Goal: Task Accomplishment & Management: Manage account settings

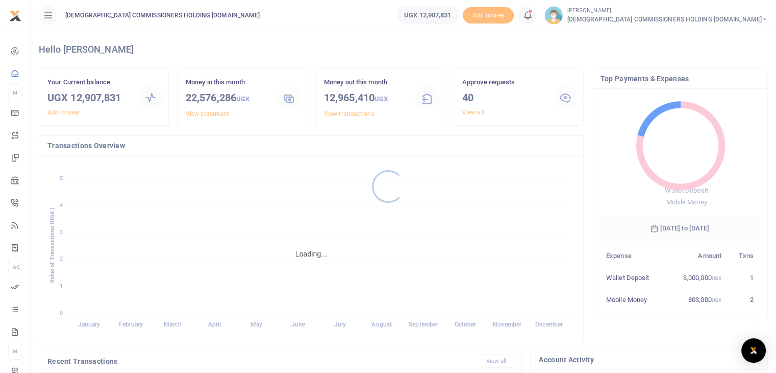
scroll to position [8, 8]
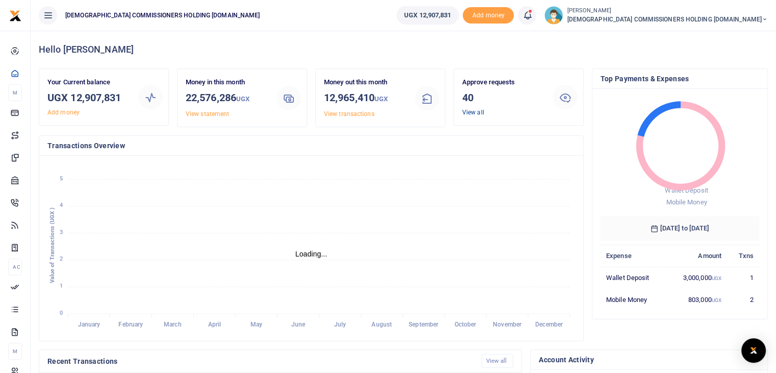
click at [470, 111] on link "View all" at bounding box center [473, 112] width 22 height 7
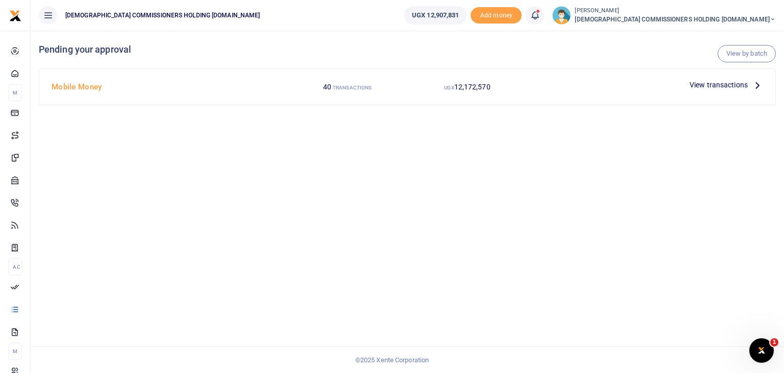
click at [709, 90] on span "View transactions" at bounding box center [719, 84] width 58 height 11
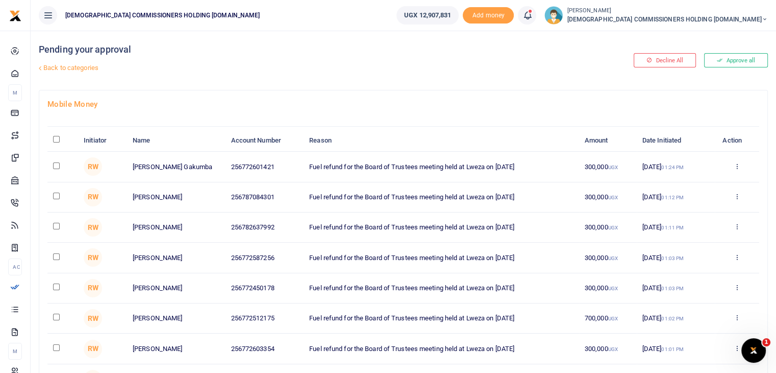
click at [57, 138] on input "\a \a : activate to sort column descending" at bounding box center [56, 139] width 7 height 7
checkbox input "true"
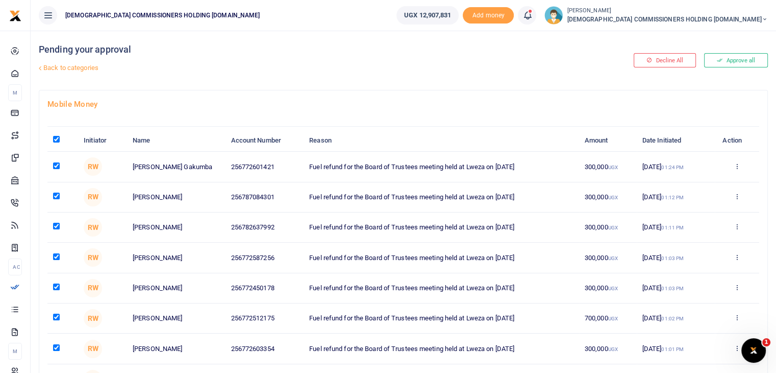
checkbox input "true"
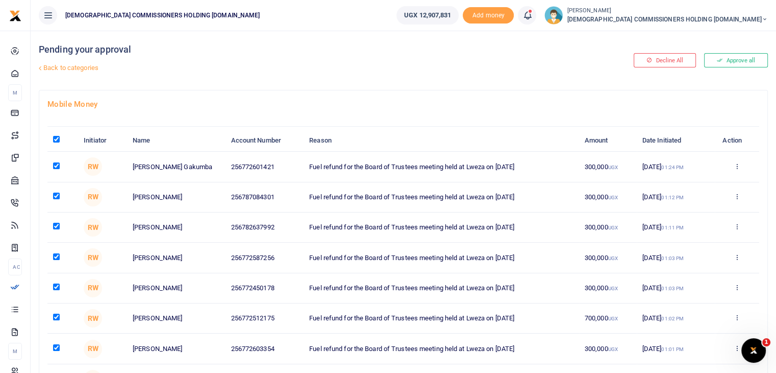
checkbox input "true"
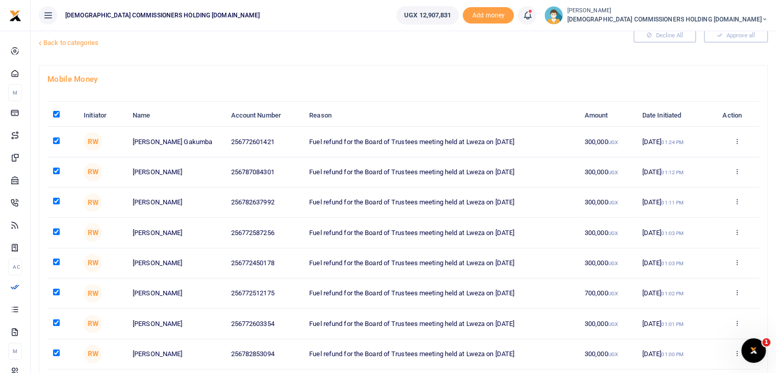
scroll to position [37, 0]
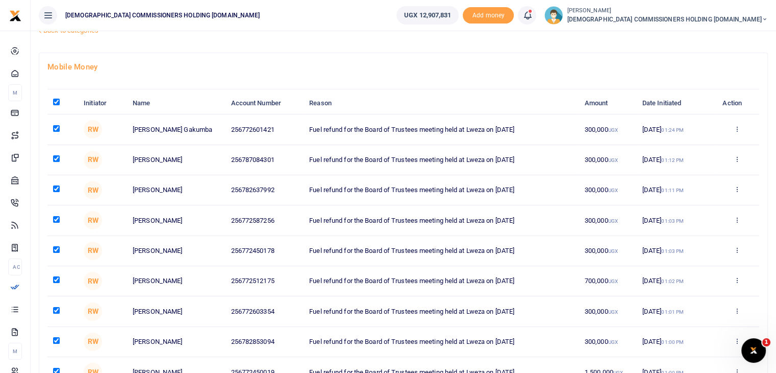
click at [58, 101] on input "\a \a : activate to sort column descending" at bounding box center [56, 102] width 7 height 7
checkbox input "false"
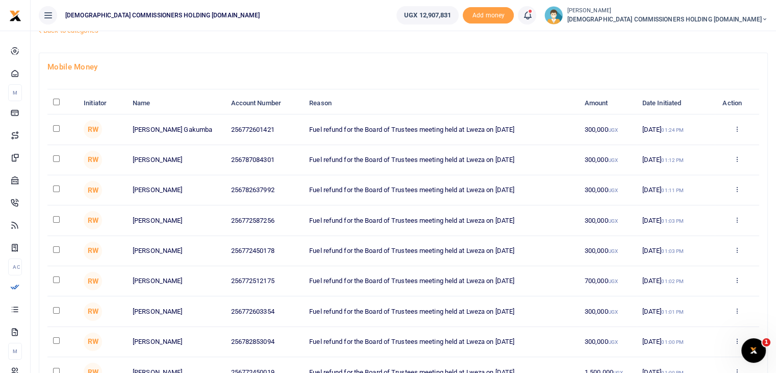
checkbox input "false"
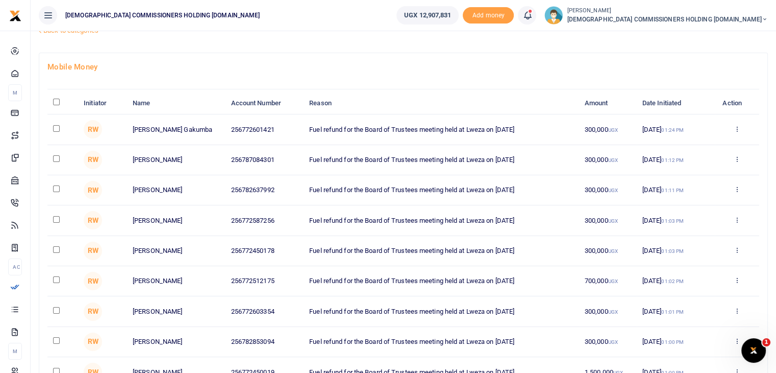
checkbox input "false"
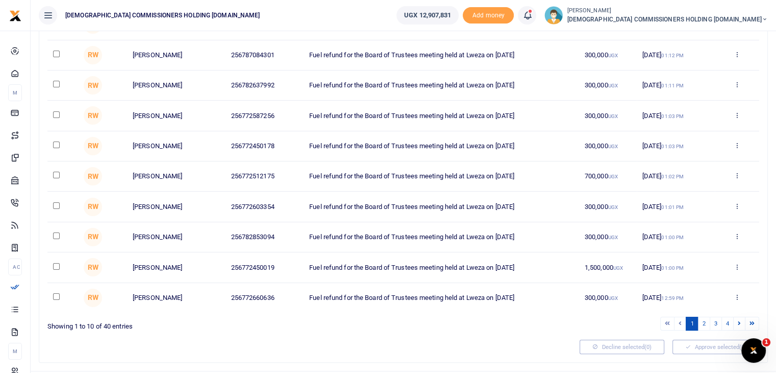
scroll to position [146, 0]
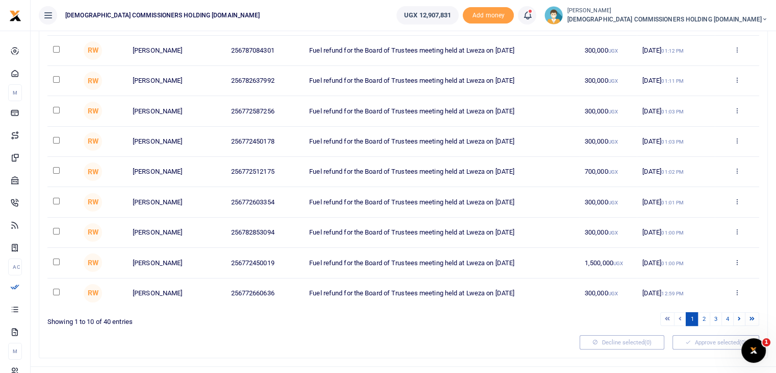
click at [54, 260] on input "checkbox" at bounding box center [56, 261] width 7 height 7
checkbox input "true"
click at [620, 341] on button "Decline selected (1)" at bounding box center [622, 342] width 85 height 14
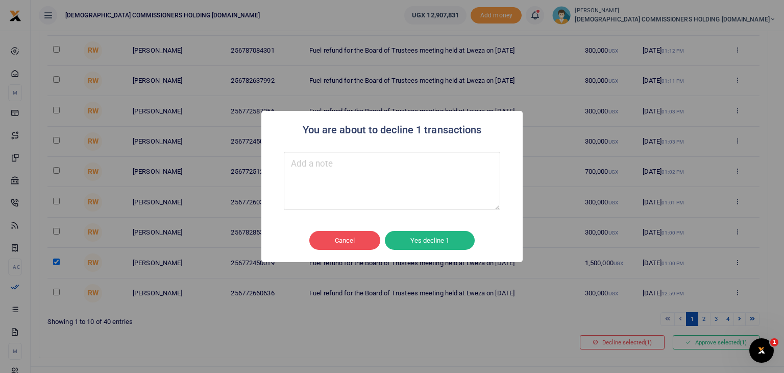
click at [332, 173] on textarea "Type your message here" at bounding box center [392, 181] width 216 height 58
type textarea "To be re-uploaded"
click at [437, 233] on button "Yes decline 1" at bounding box center [430, 240] width 90 height 19
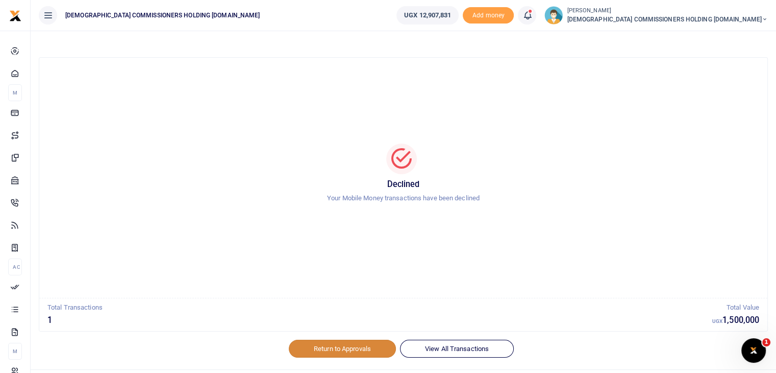
click at [353, 348] on link "Return to Approvals" at bounding box center [342, 347] width 107 height 17
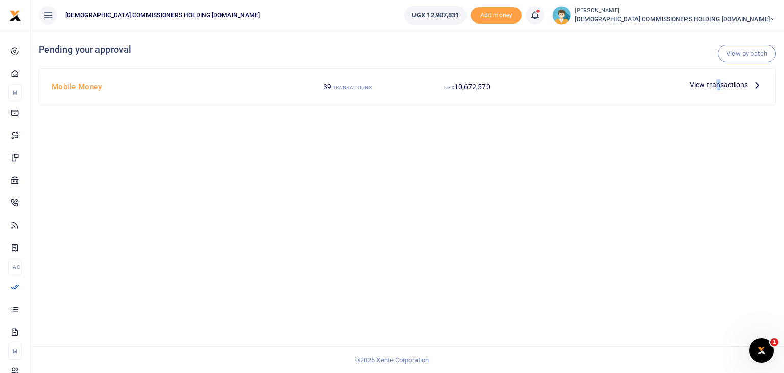
drag, startPoint x: 722, startPoint y: 90, endPoint x: 715, endPoint y: 86, distance: 8.2
click at [715, 86] on span "View transactions" at bounding box center [719, 84] width 58 height 11
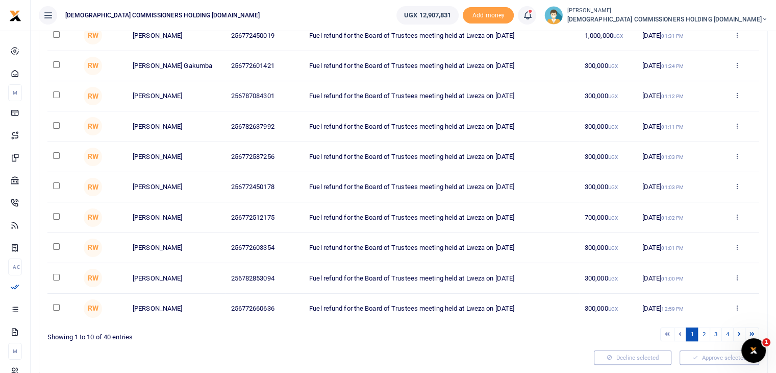
scroll to position [163, 0]
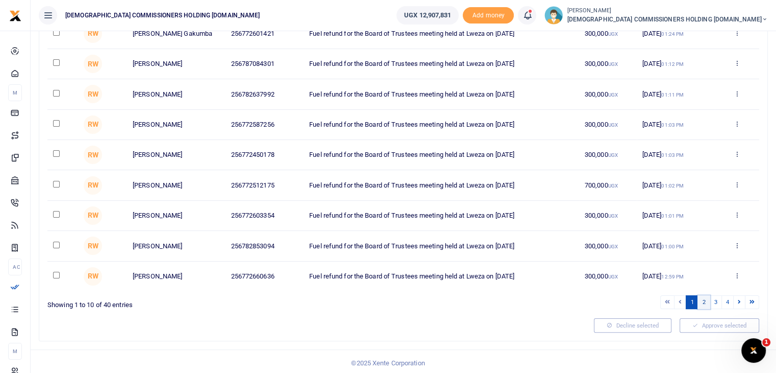
click at [703, 301] on link "2" at bounding box center [704, 302] width 12 height 14
click at [705, 301] on link "2" at bounding box center [704, 302] width 12 height 14
click at [707, 303] on link "2" at bounding box center [704, 302] width 12 height 14
click at [718, 300] on link "3" at bounding box center [716, 302] width 12 height 14
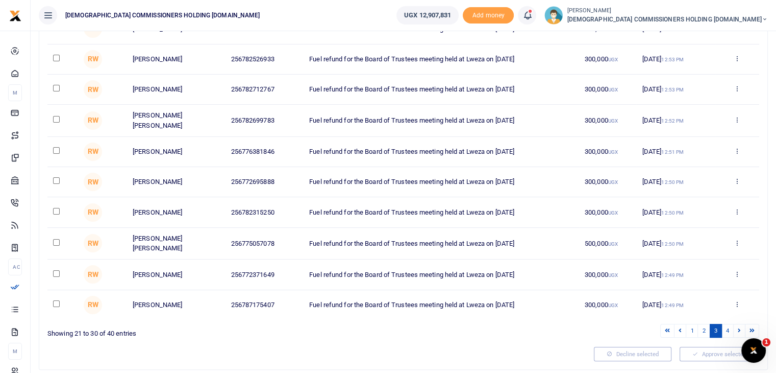
scroll to position [160, 0]
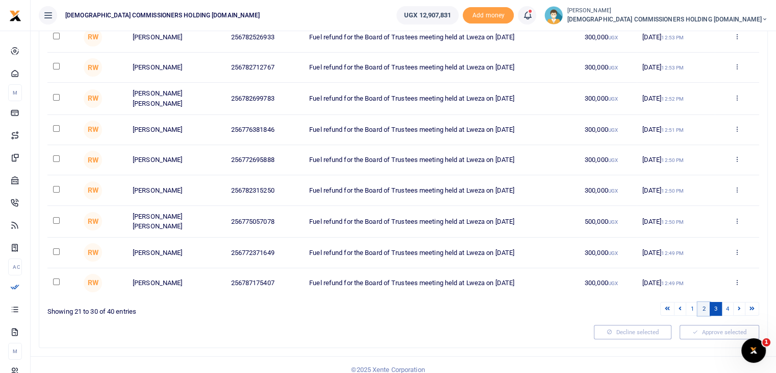
click at [703, 308] on link "2" at bounding box center [704, 309] width 12 height 14
click at [53, 219] on input "checkbox" at bounding box center [56, 220] width 7 height 7
checkbox input "true"
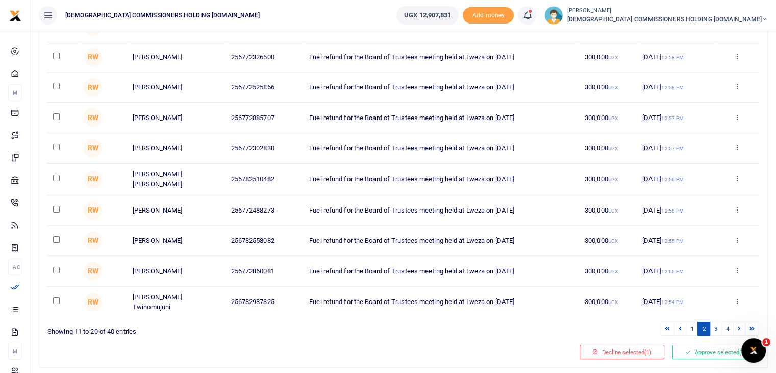
scroll to position [164, 0]
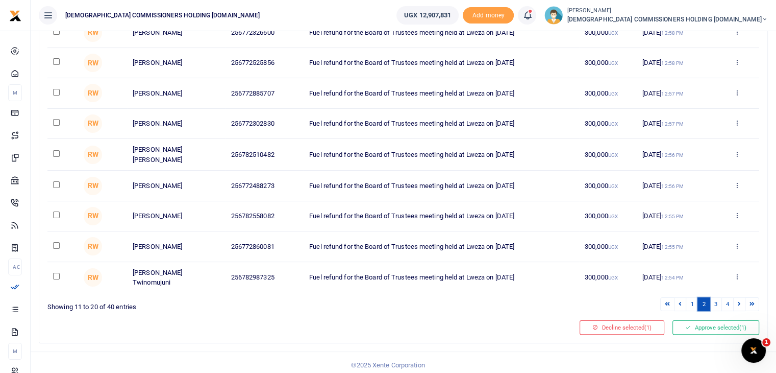
click at [704, 299] on link "2" at bounding box center [704, 304] width 12 height 14
click at [715, 300] on link "3" at bounding box center [716, 304] width 12 height 14
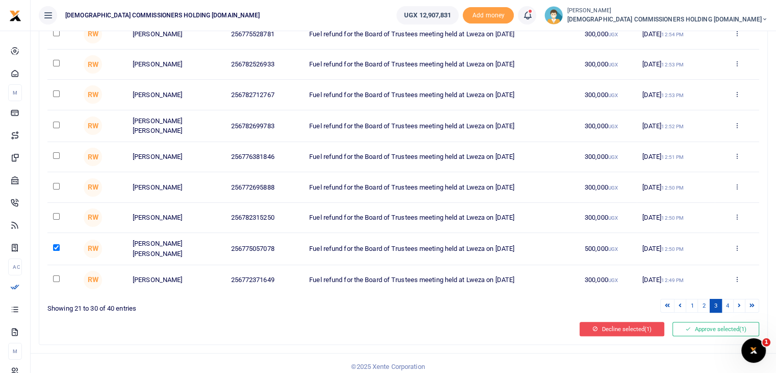
click at [598, 326] on button "Decline selected (1)" at bounding box center [622, 329] width 85 height 14
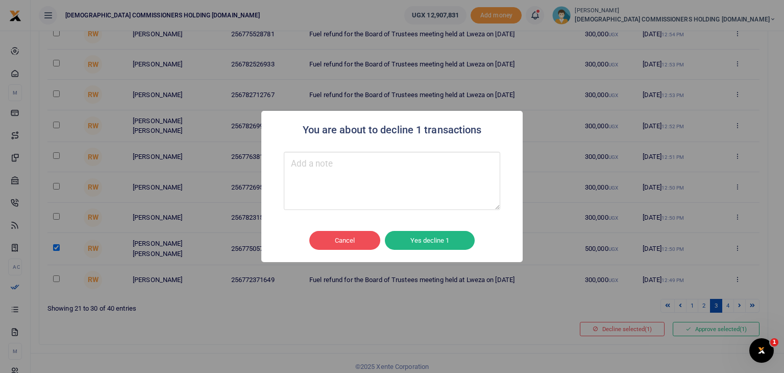
click at [302, 166] on textarea "Type your message here" at bounding box center [392, 181] width 216 height 58
type textarea "To be re-vised"
click at [438, 242] on button "Yes decline 1" at bounding box center [430, 240] width 90 height 19
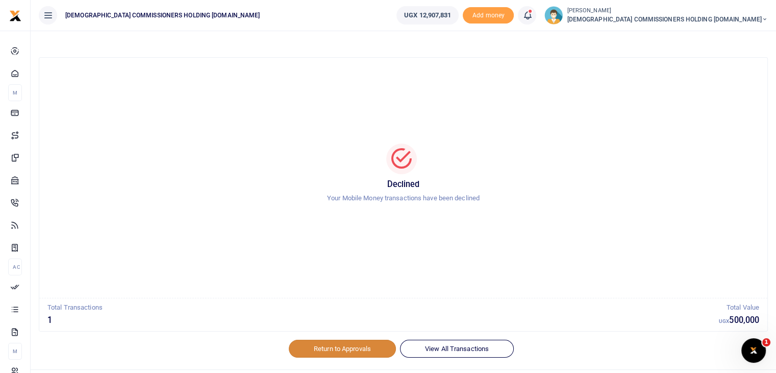
click at [317, 354] on link "Return to Approvals" at bounding box center [342, 347] width 107 height 17
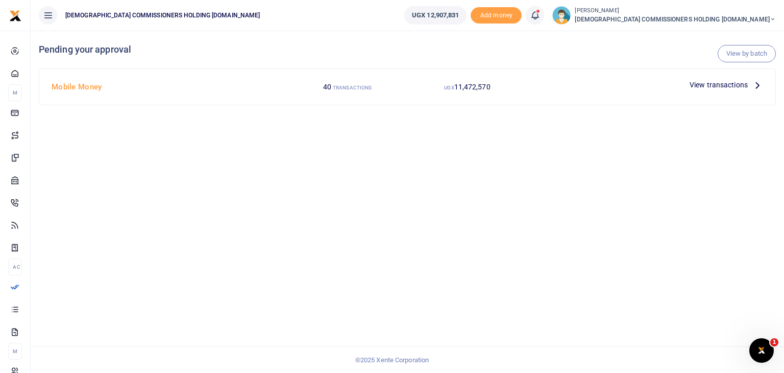
click at [723, 85] on span "View transactions" at bounding box center [719, 84] width 58 height 11
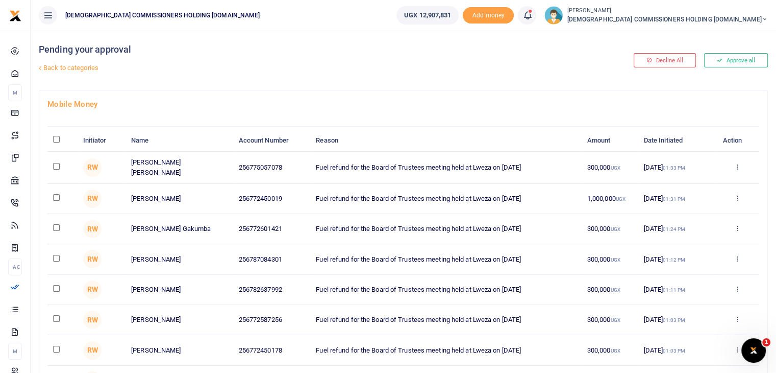
click at [55, 139] on input "\a \a : activate to sort column descending" at bounding box center [56, 139] width 7 height 7
checkbox input "true"
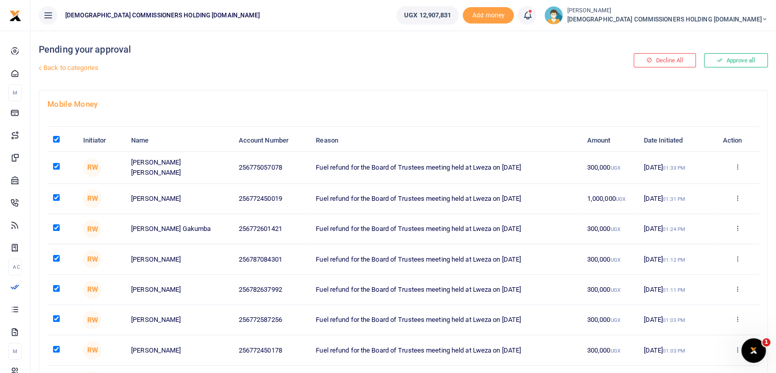
checkbox input "true"
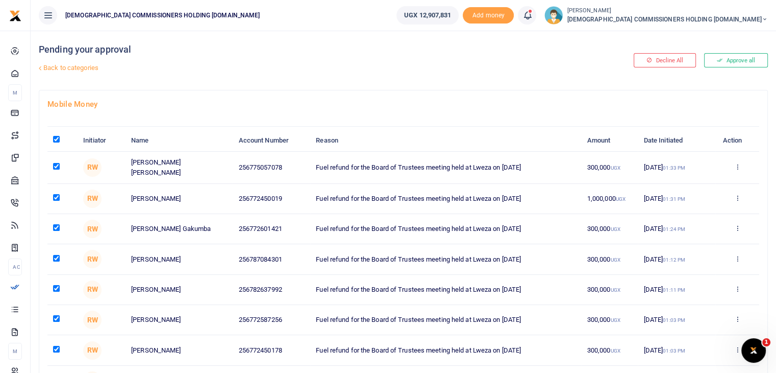
checkbox input "true"
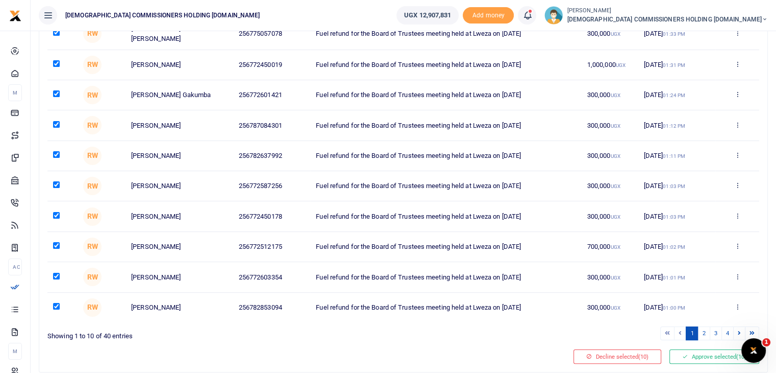
scroll to position [164, 0]
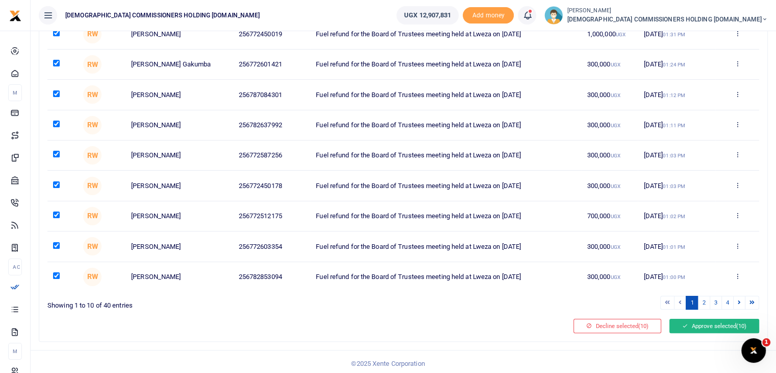
click at [714, 324] on button "Approve selected (10)" at bounding box center [715, 326] width 90 height 14
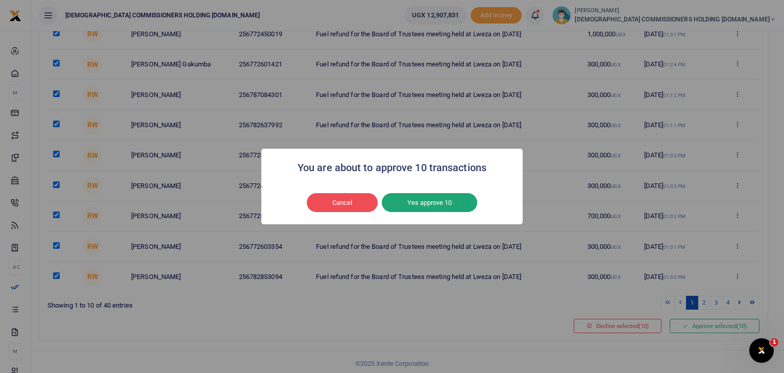
click at [434, 202] on button "Yes approve 10" at bounding box center [429, 202] width 95 height 19
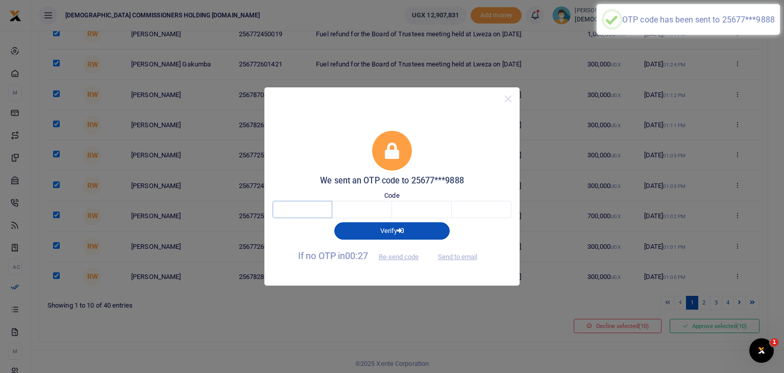
click at [310, 208] on input "text" at bounding box center [303, 209] width 60 height 17
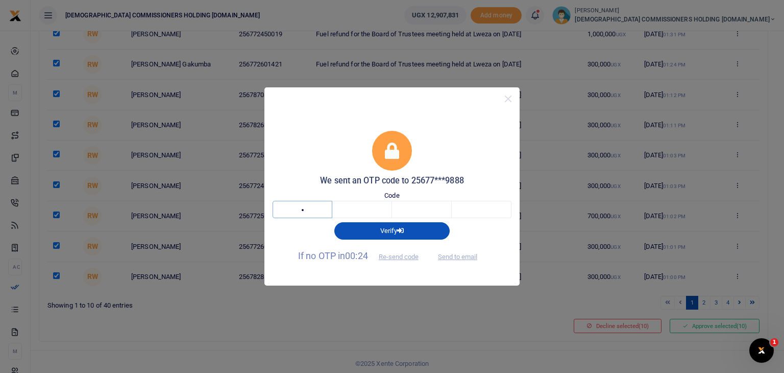
type input "1"
type input "2"
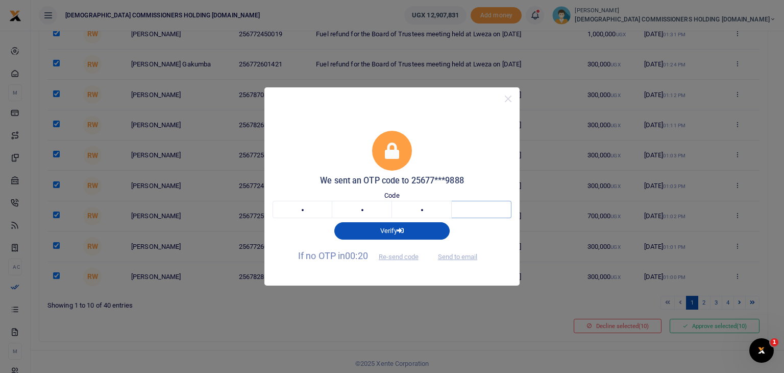
type input "0"
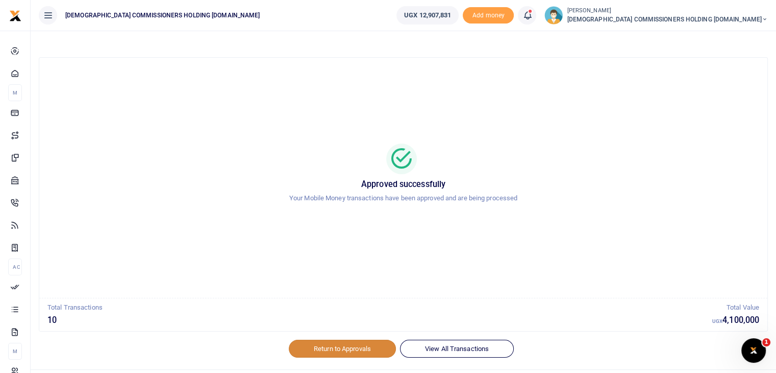
click at [331, 348] on link "Return to Approvals" at bounding box center [342, 347] width 107 height 17
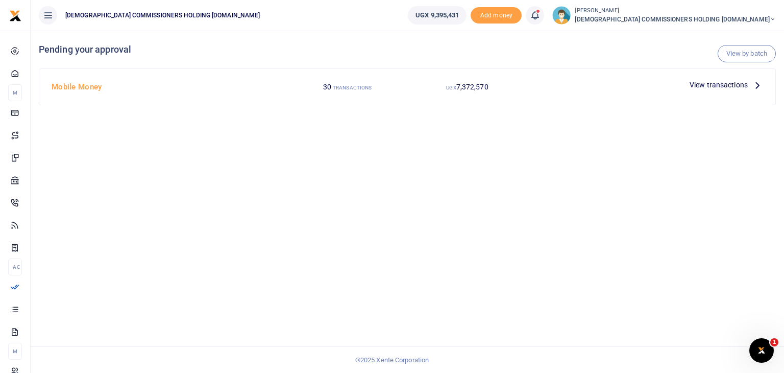
click at [709, 83] on span "View transactions" at bounding box center [719, 84] width 58 height 11
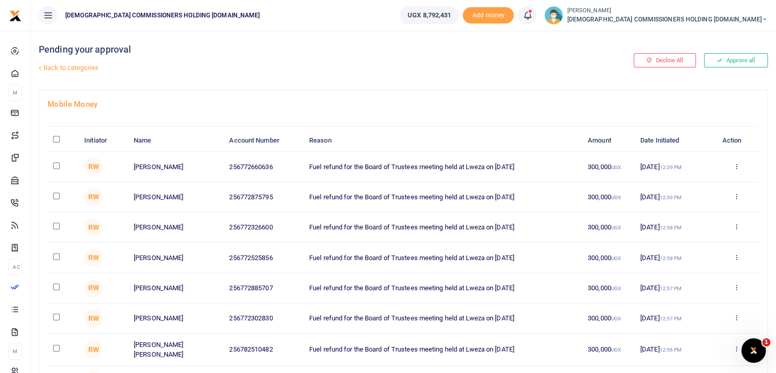
click at [54, 141] on input "\a \a : activate to sort column descending" at bounding box center [56, 139] width 7 height 7
checkbox input "true"
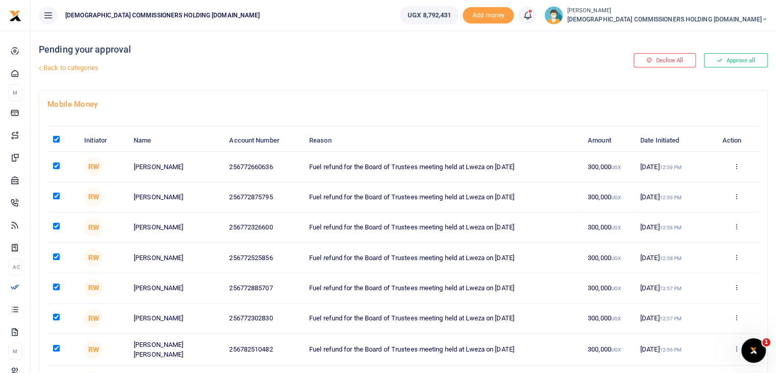
checkbox input "true"
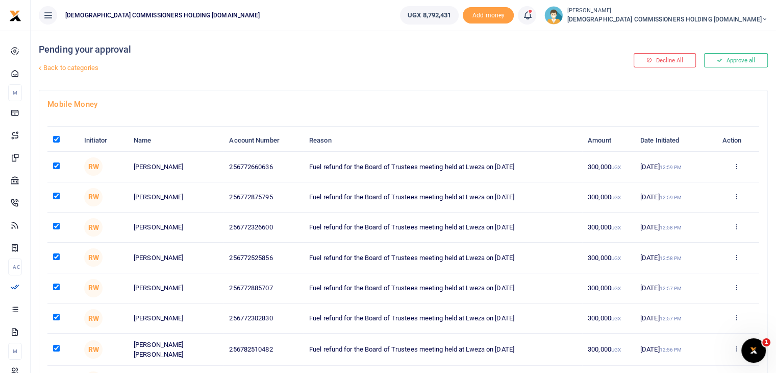
checkbox input "true"
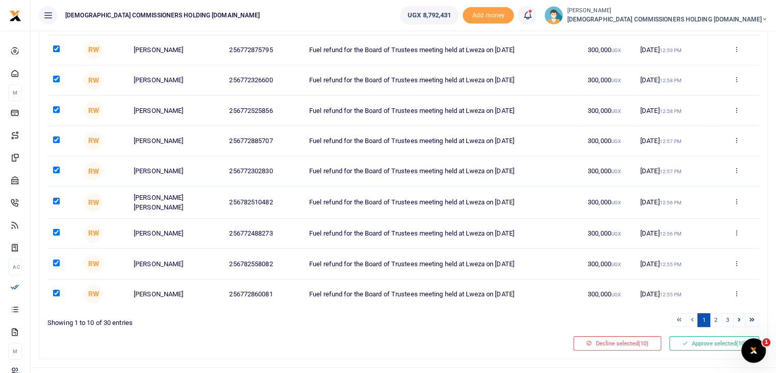
scroll to position [159, 0]
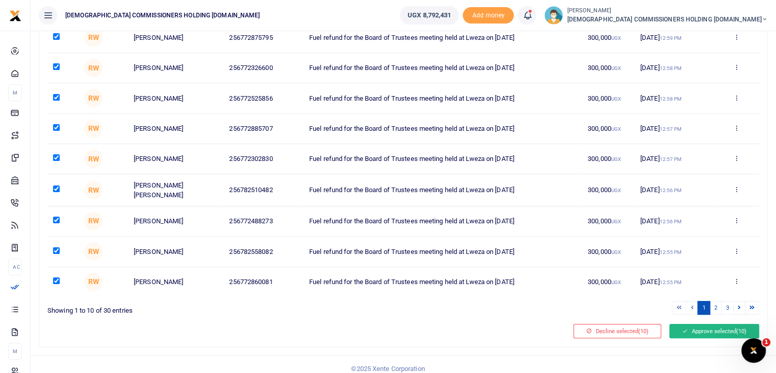
click at [712, 328] on button "Approve selected (10)" at bounding box center [715, 331] width 90 height 14
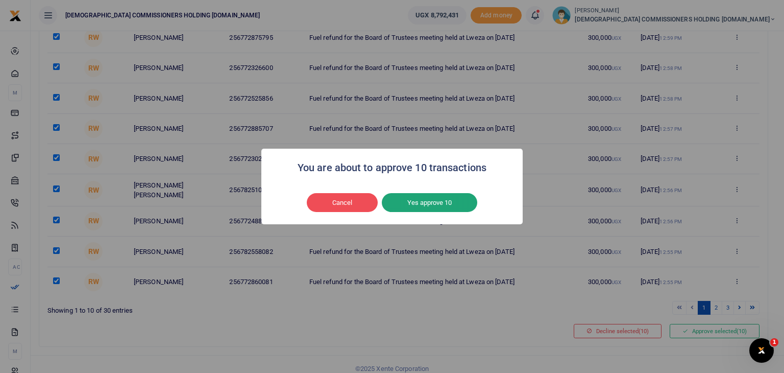
click at [421, 208] on button "Yes approve 10" at bounding box center [429, 202] width 95 height 19
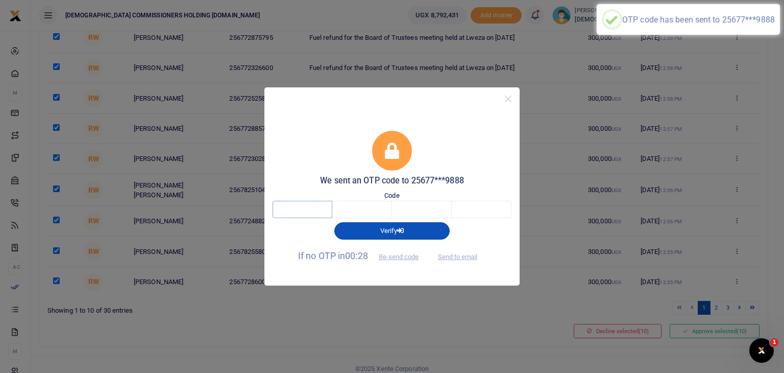
click at [312, 210] on input "text" at bounding box center [303, 209] width 60 height 17
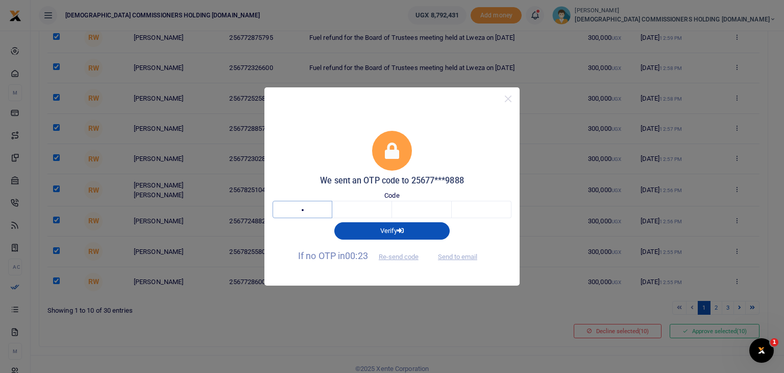
type input "9"
type input "6"
type input "9"
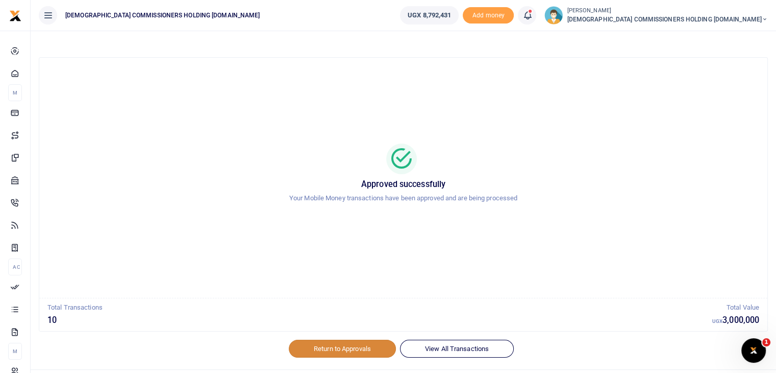
click at [333, 345] on link "Return to Approvals" at bounding box center [342, 347] width 107 height 17
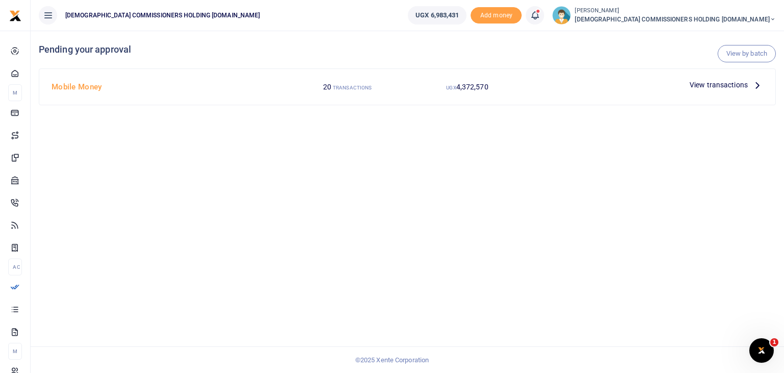
click at [721, 86] on span "View transactions" at bounding box center [719, 84] width 58 height 11
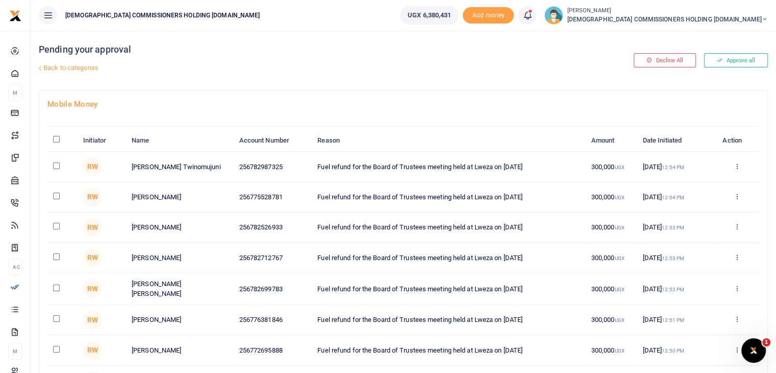
click at [55, 139] on input "\a \a : activate to sort column descending" at bounding box center [56, 139] width 7 height 7
checkbox input "true"
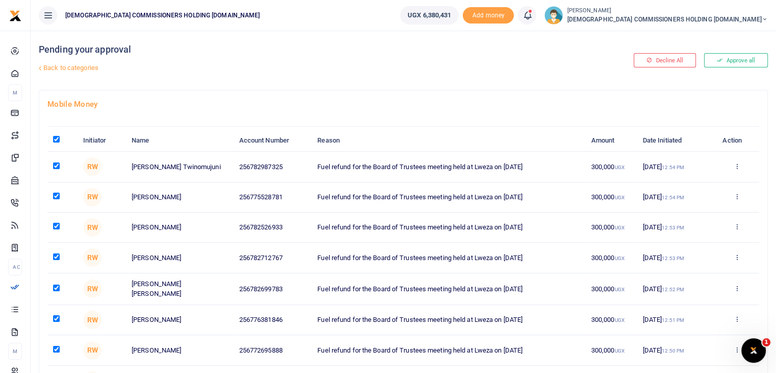
checkbox input "true"
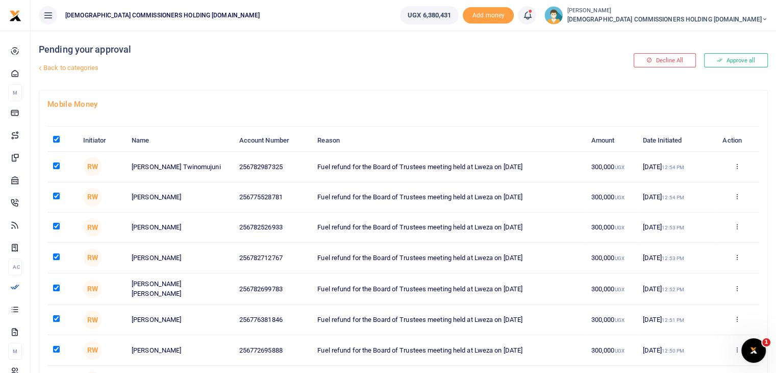
checkbox input "true"
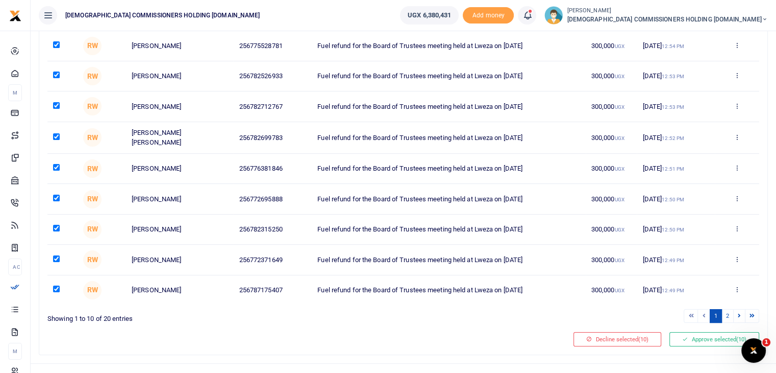
scroll to position [164, 0]
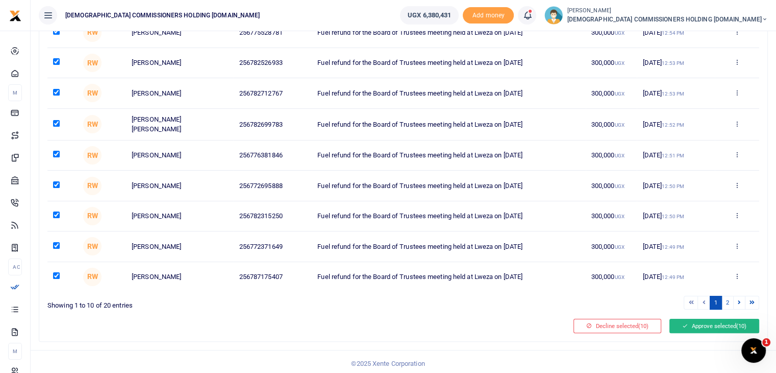
click at [706, 325] on button "Approve selected (10)" at bounding box center [715, 326] width 90 height 14
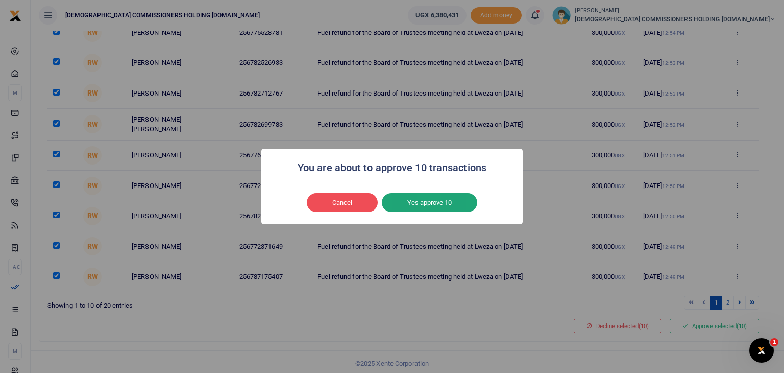
click at [438, 201] on button "Yes approve 10" at bounding box center [429, 202] width 95 height 19
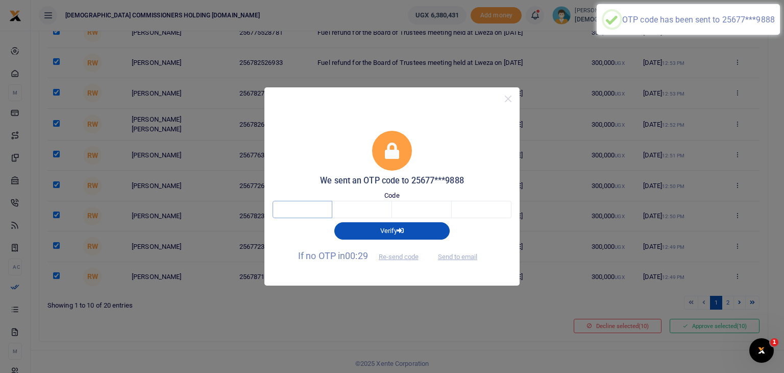
click at [303, 209] on input "text" at bounding box center [303, 209] width 60 height 17
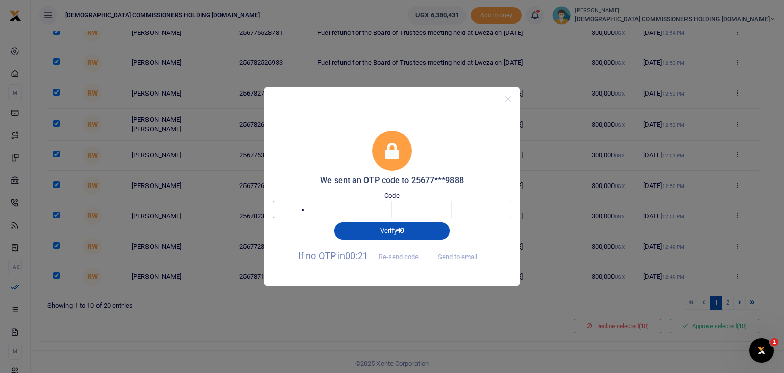
type input "2"
type input "6"
type input "2"
type input "8"
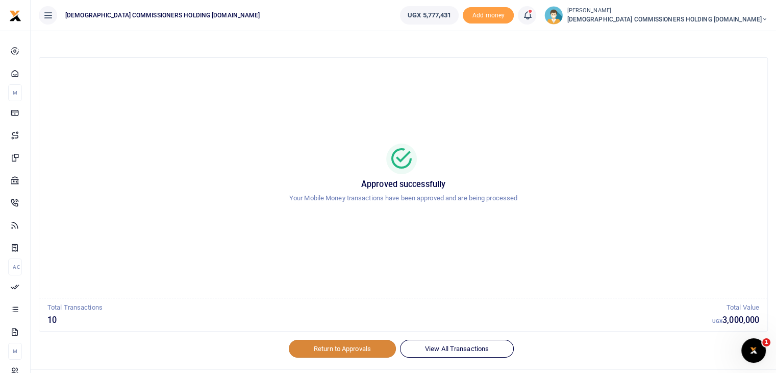
click at [342, 348] on link "Return to Approvals" at bounding box center [342, 347] width 107 height 17
click at [355, 344] on link "Return to Approvals" at bounding box center [342, 347] width 107 height 17
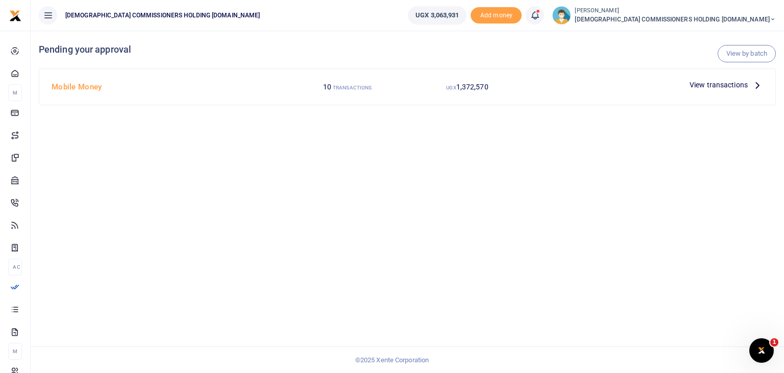
click at [719, 84] on span "View transactions" at bounding box center [719, 84] width 58 height 11
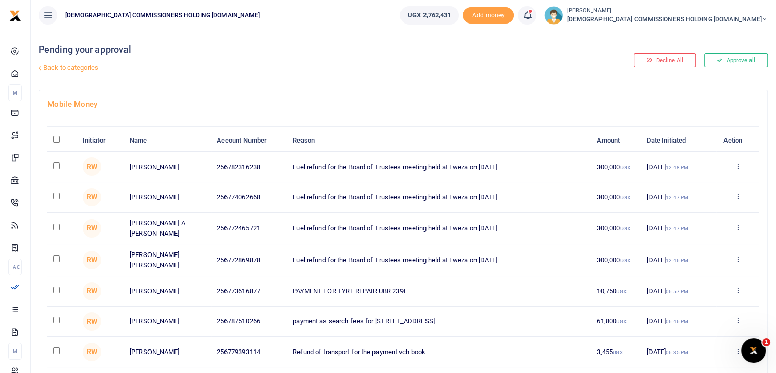
click at [51, 139] on th "\a \a : activate to sort column descending" at bounding box center [62, 141] width 30 height 22
click at [54, 139] on input "\a \a : activate to sort column descending" at bounding box center [56, 139] width 7 height 7
checkbox input "true"
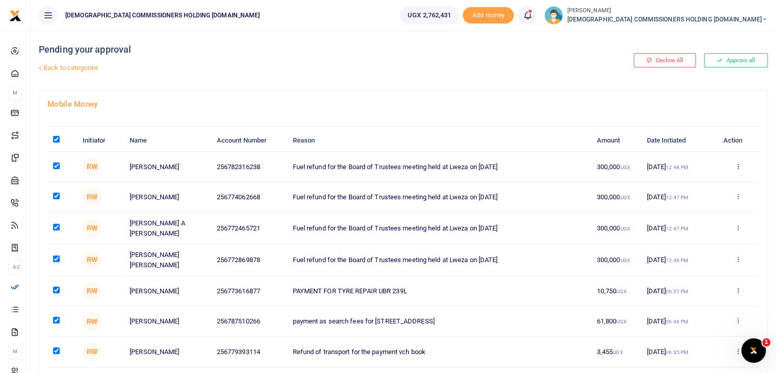
checkbox input "true"
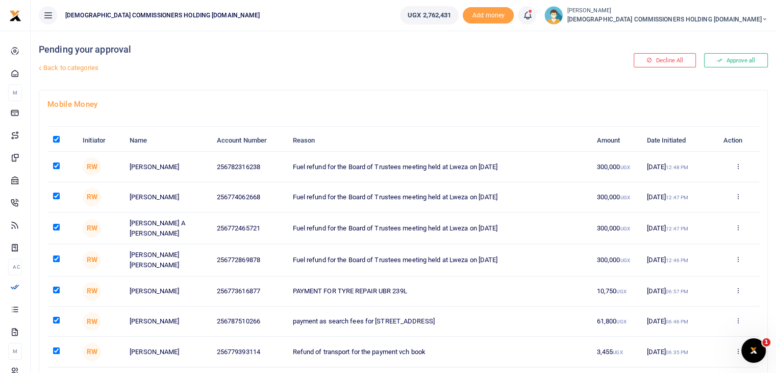
checkbox input "true"
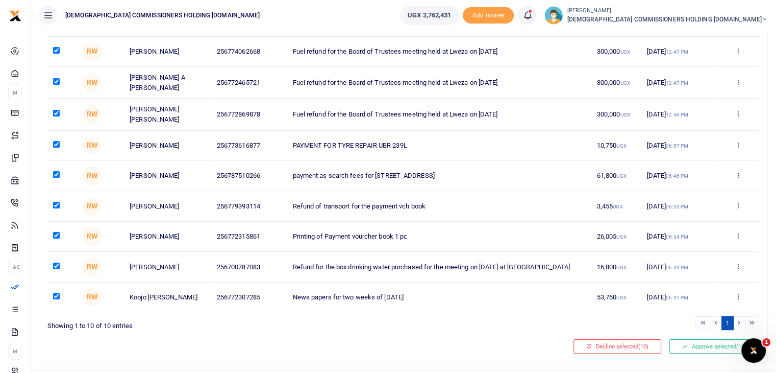
scroll to position [140, 0]
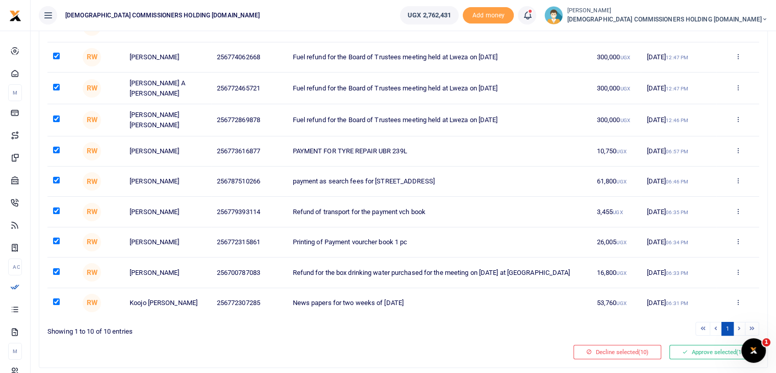
click at [57, 146] on input "checkbox" at bounding box center [56, 149] width 7 height 7
checkbox input "false"
click at [56, 177] on input "checkbox" at bounding box center [56, 180] width 7 height 7
checkbox input "false"
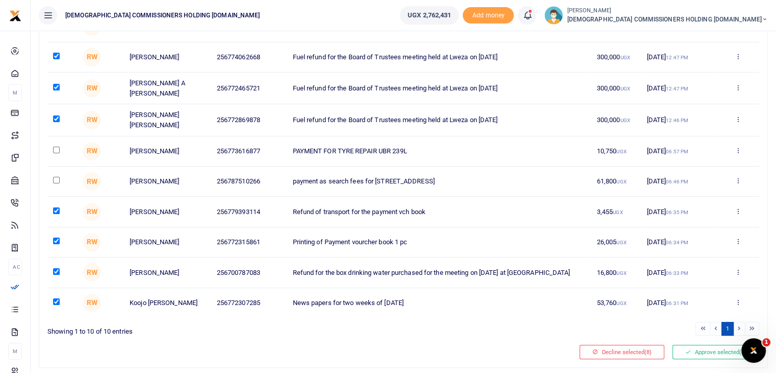
click at [56, 201] on td at bounding box center [62, 212] width 30 height 30
click at [56, 210] on td at bounding box center [62, 212] width 30 height 30
click at [57, 207] on input "checkbox" at bounding box center [56, 210] width 7 height 7
checkbox input "false"
click at [54, 237] on input "checkbox" at bounding box center [56, 240] width 7 height 7
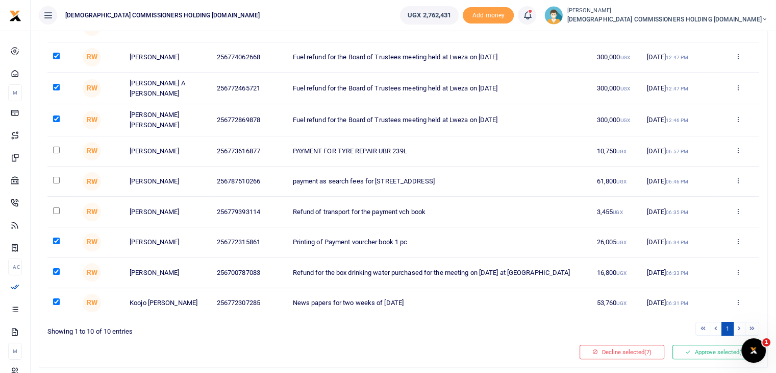
checkbox input "false"
click at [55, 268] on input "checkbox" at bounding box center [56, 271] width 7 height 7
checkbox input "false"
click at [57, 298] on input "checkbox" at bounding box center [56, 301] width 7 height 7
checkbox input "false"
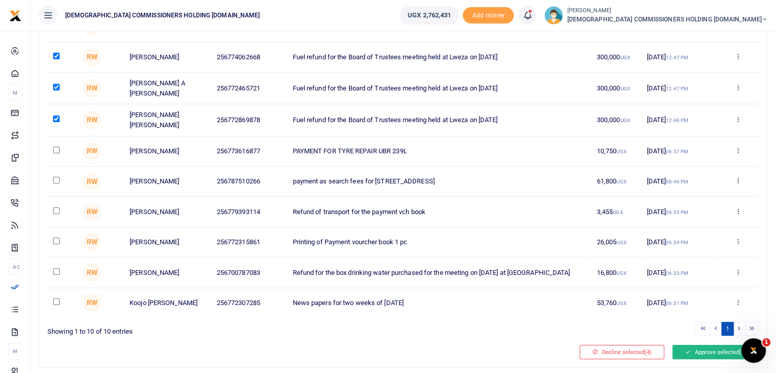
click at [699, 347] on button "Approve selected (4)" at bounding box center [716, 352] width 87 height 14
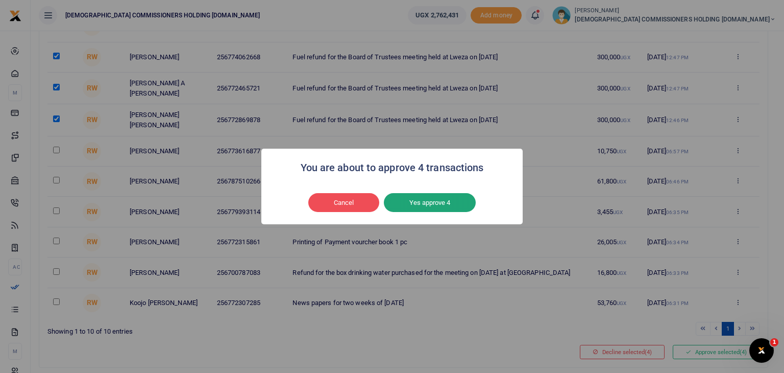
click at [416, 203] on button "Yes approve 4" at bounding box center [430, 202] width 92 height 19
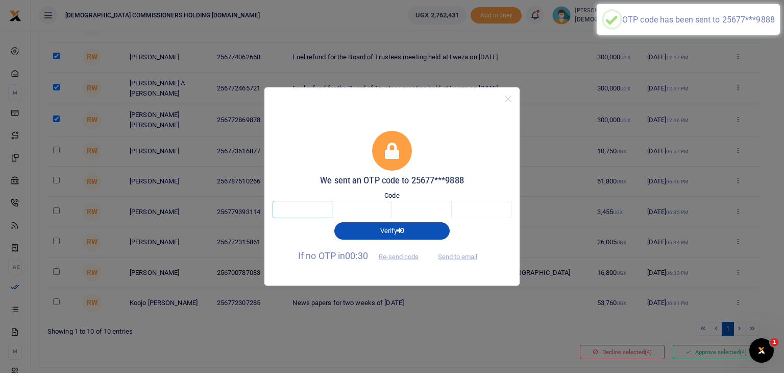
click at [292, 207] on input "text" at bounding box center [303, 209] width 60 height 17
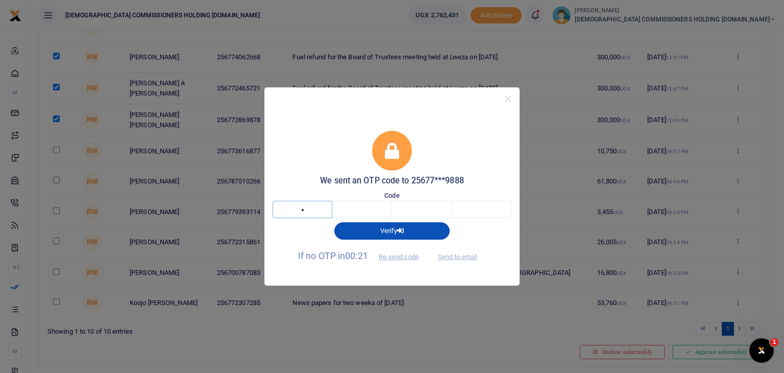
type input "5"
type input "4"
type input "5"
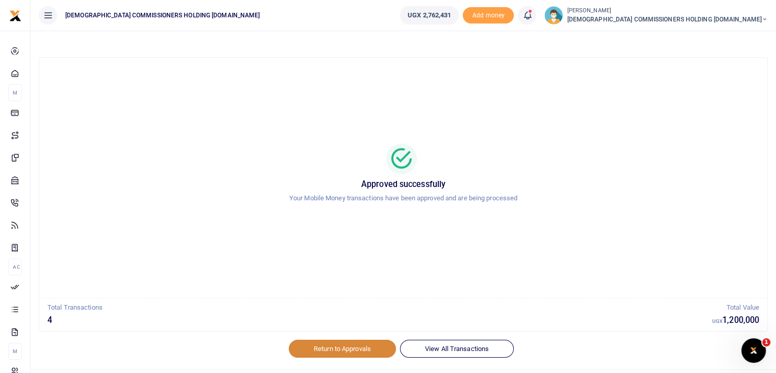
click at [347, 346] on link "Return to Approvals" at bounding box center [342, 347] width 107 height 17
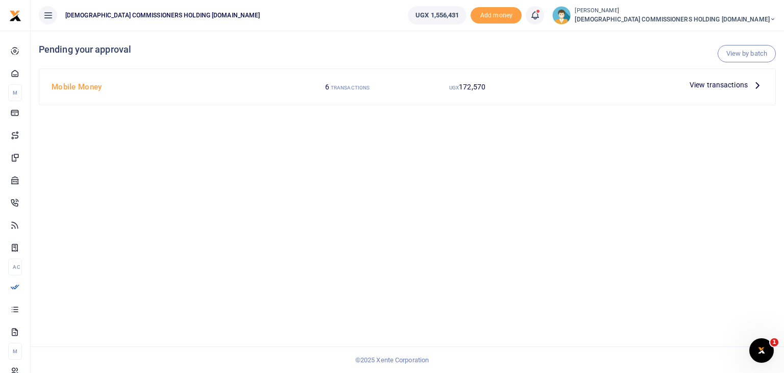
click at [727, 87] on span "View transactions" at bounding box center [719, 84] width 58 height 11
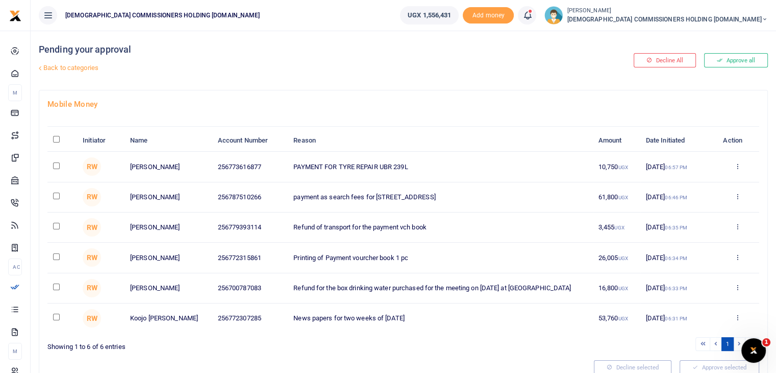
click at [56, 137] on input "\a \a : activate to sort column descending" at bounding box center [56, 139] width 7 height 7
checkbox input "true"
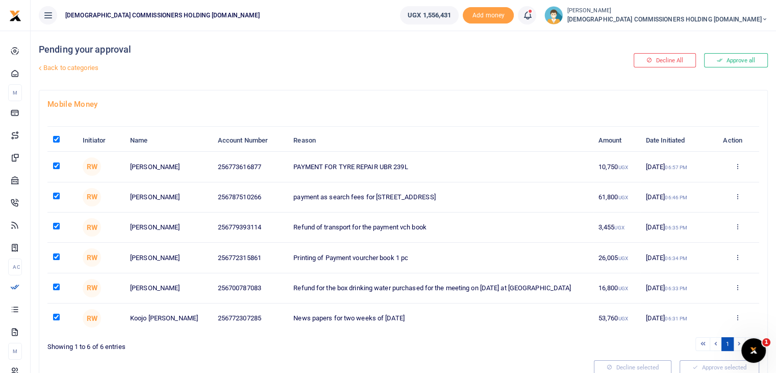
checkbox input "true"
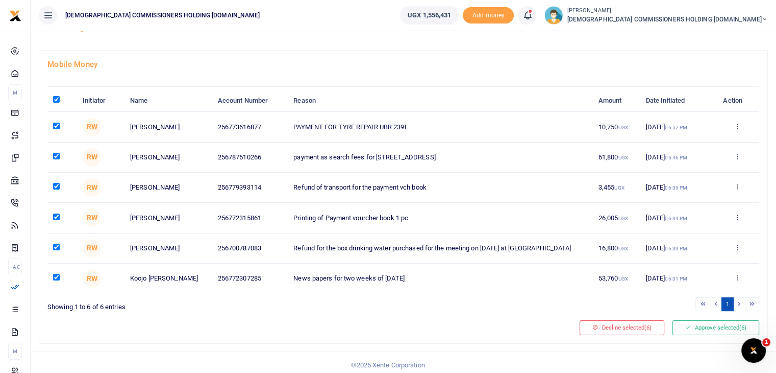
scroll to position [43, 0]
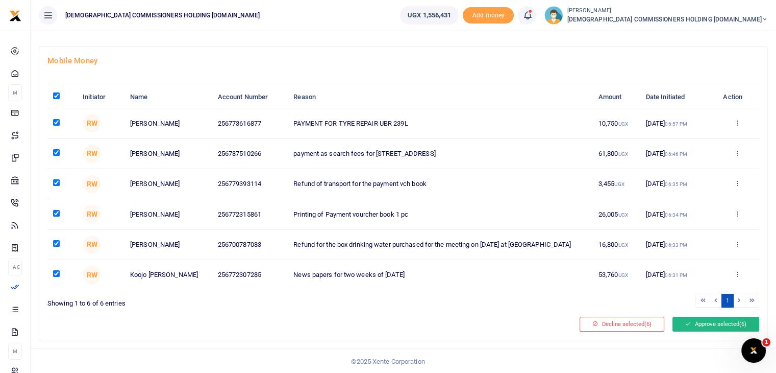
click at [697, 325] on button "Approve selected (6)" at bounding box center [716, 323] width 87 height 14
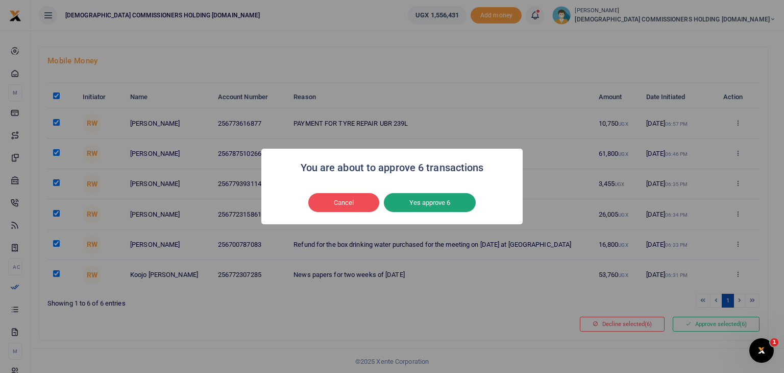
click at [452, 206] on button "Yes approve 6" at bounding box center [430, 202] width 92 height 19
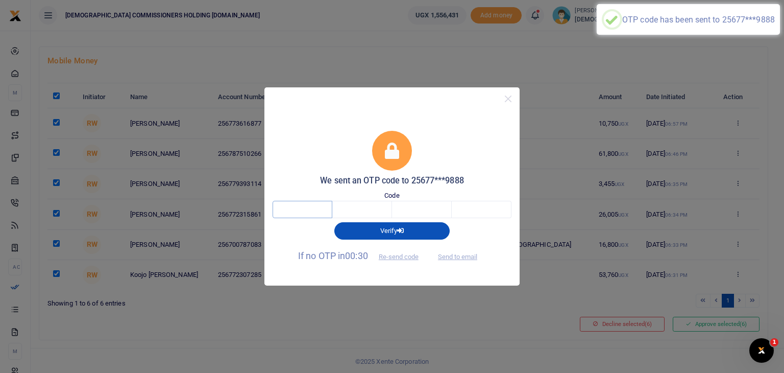
click at [310, 206] on input "text" at bounding box center [303, 209] width 60 height 17
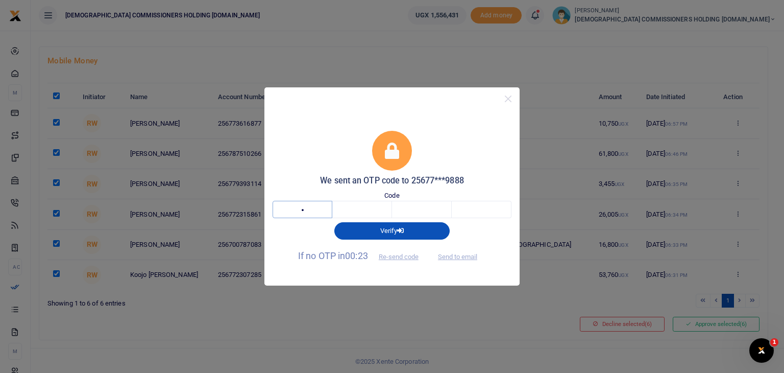
type input "1"
type input "0"
type input "5"
type input "6"
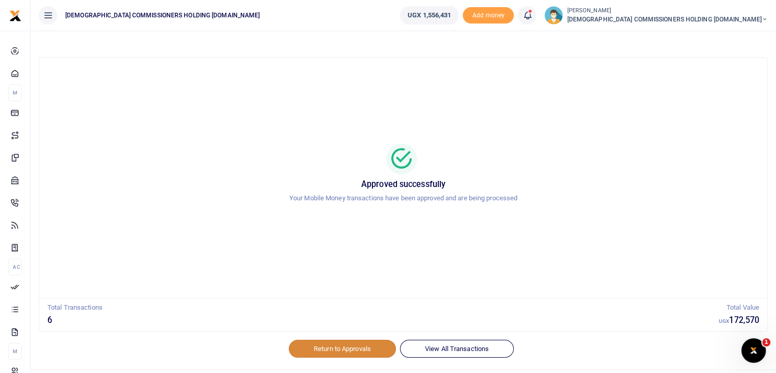
click at [334, 344] on link "Return to Approvals" at bounding box center [342, 347] width 107 height 17
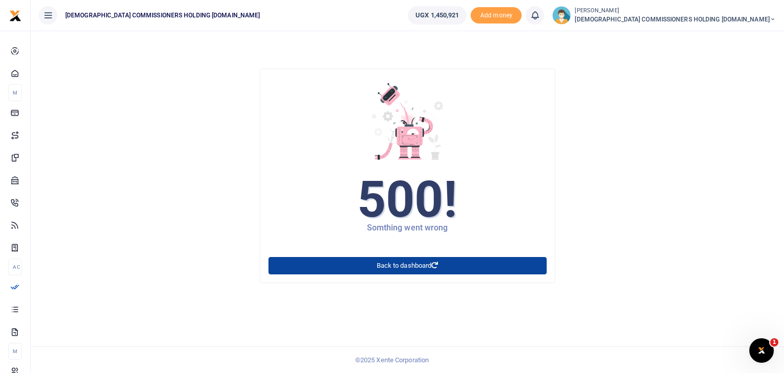
click at [406, 266] on link "Back to dashboard" at bounding box center [407, 265] width 278 height 17
